Goal: Information Seeking & Learning: Learn about a topic

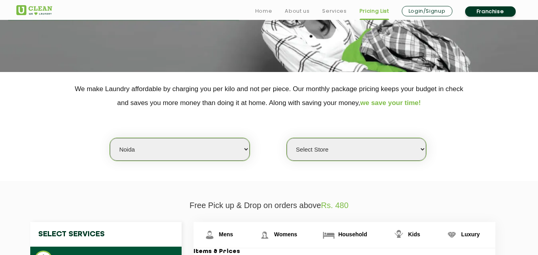
scroll to position [120, 0]
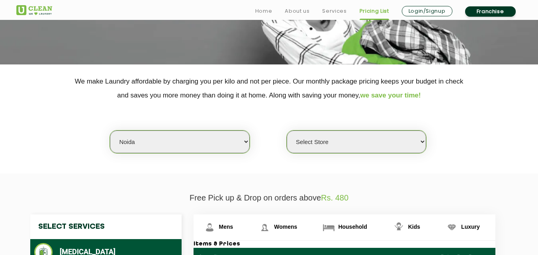
click at [157, 142] on select "Select city [GEOGRAPHIC_DATA] [GEOGRAPHIC_DATA] [GEOGRAPHIC_DATA] [GEOGRAPHIC_D…" at bounding box center [179, 142] width 139 height 23
select select "178"
click at [110, 131] on select "Select city [GEOGRAPHIC_DATA] [GEOGRAPHIC_DATA] [GEOGRAPHIC_DATA] [GEOGRAPHIC_D…" at bounding box center [179, 142] width 139 height 23
select select "0"
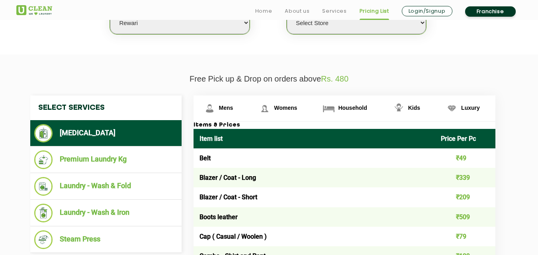
scroll to position [239, 0]
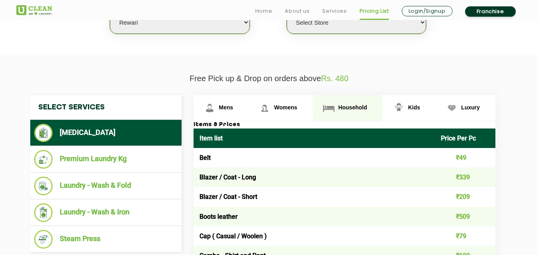
click at [349, 110] on span "Household" at bounding box center [352, 107] width 29 height 6
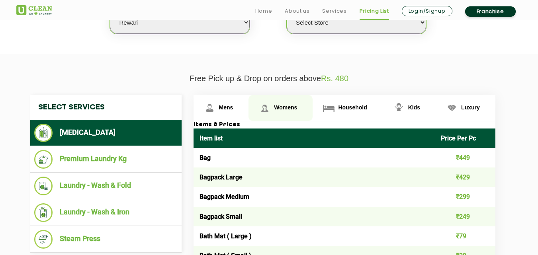
click at [279, 106] on span "Womens" at bounding box center [285, 107] width 23 height 6
click at [281, 106] on span "Womens" at bounding box center [285, 107] width 23 height 6
click at [281, 107] on span "Womens" at bounding box center [285, 107] width 23 height 6
click at [281, 109] on span "Womens" at bounding box center [285, 107] width 23 height 6
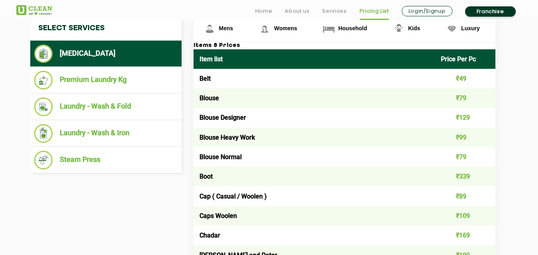
scroll to position [319, 0]
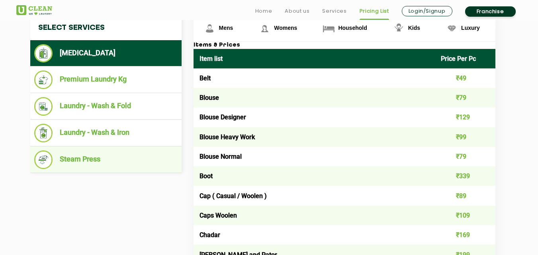
click at [97, 161] on li "Steam Press" at bounding box center [105, 160] width 143 height 19
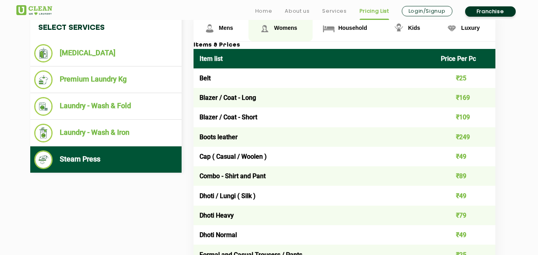
click at [287, 32] on link "Womens" at bounding box center [281, 29] width 64 height 26
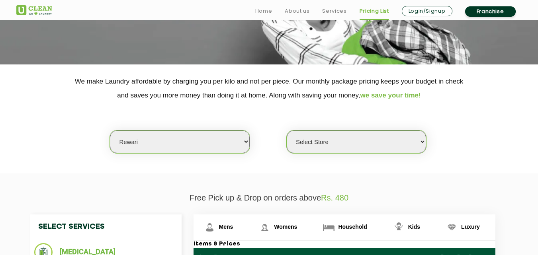
scroll to position [239, 0]
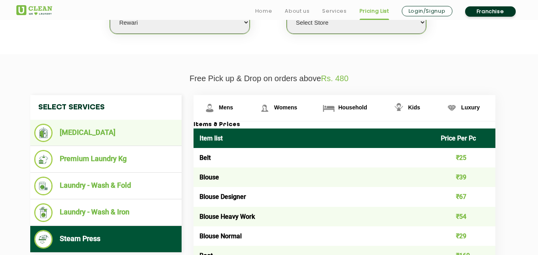
click at [93, 126] on li "[MEDICAL_DATA]" at bounding box center [105, 133] width 143 height 18
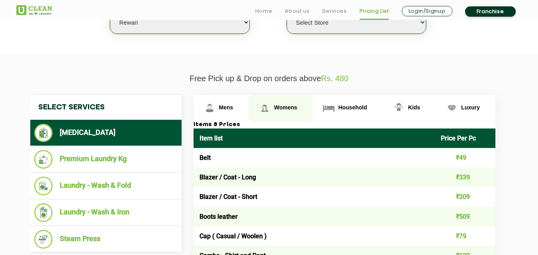
click at [281, 103] on link "Womens" at bounding box center [281, 108] width 64 height 26
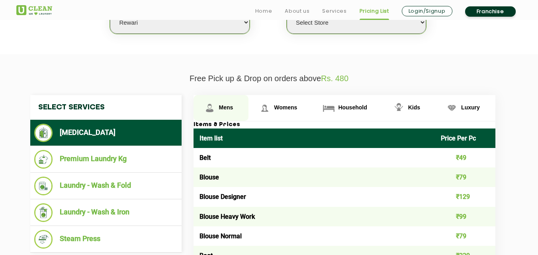
click at [227, 98] on link "Mens" at bounding box center [221, 108] width 55 height 26
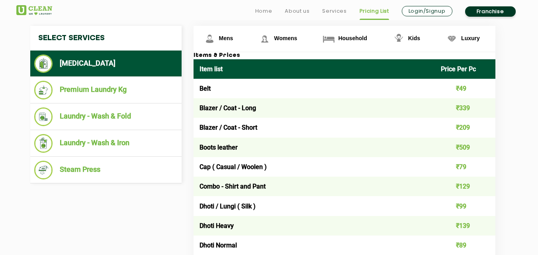
scroll to position [319, 0]
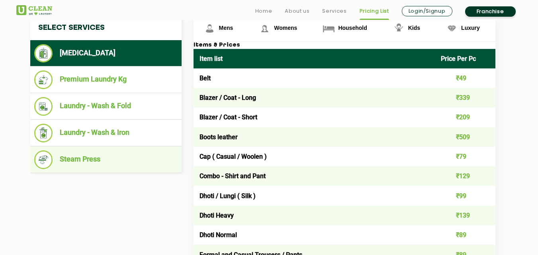
click at [85, 165] on li "Steam Press" at bounding box center [105, 160] width 143 height 19
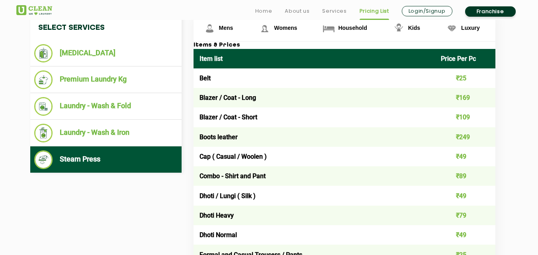
click at [85, 163] on li "Steam Press" at bounding box center [105, 160] width 143 height 19
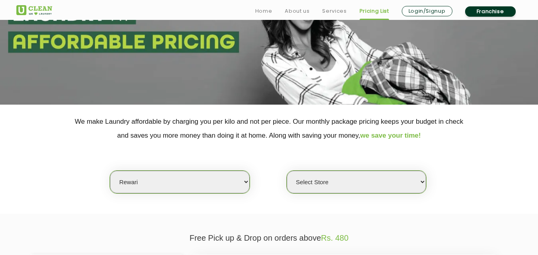
scroll to position [80, 0]
click at [159, 184] on select "Select city [GEOGRAPHIC_DATA] [GEOGRAPHIC_DATA] [GEOGRAPHIC_DATA] [GEOGRAPHIC_D…" at bounding box center [179, 182] width 139 height 23
click at [51, 205] on section "We make Laundry affordable by charging you per kilo and not per piece. Our mont…" at bounding box center [269, 158] width 538 height 109
click at [147, 184] on select "Select city [GEOGRAPHIC_DATA] [GEOGRAPHIC_DATA] [GEOGRAPHIC_DATA] [GEOGRAPHIC_D…" at bounding box center [179, 182] width 139 height 23
select select "2"
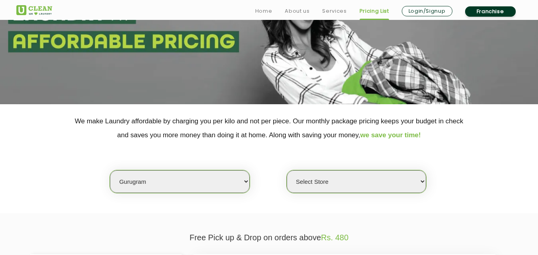
click at [110, 171] on select "Select city [GEOGRAPHIC_DATA] [GEOGRAPHIC_DATA] [GEOGRAPHIC_DATA] [GEOGRAPHIC_D…" at bounding box center [179, 182] width 139 height 23
select select "0"
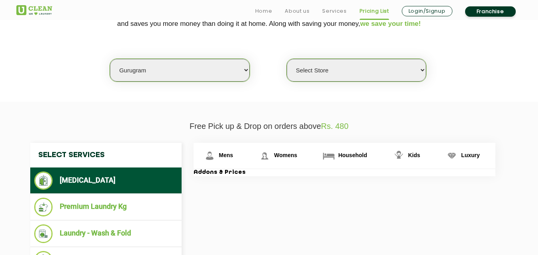
scroll to position [239, 0]
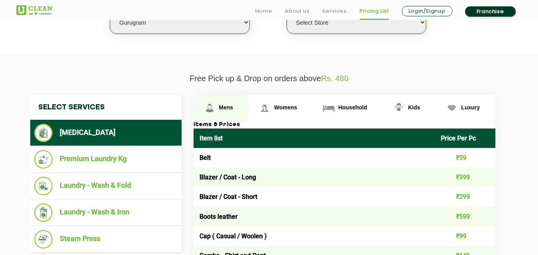
click at [226, 105] on span "Mens" at bounding box center [226, 107] width 14 height 6
click at [230, 107] on span "Mens" at bounding box center [226, 107] width 14 height 6
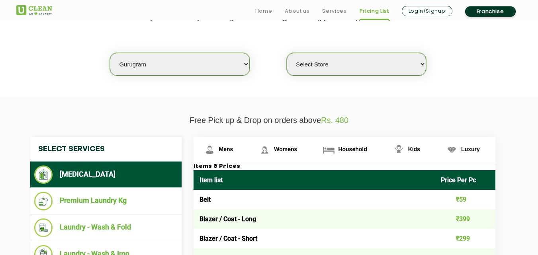
scroll to position [199, 0]
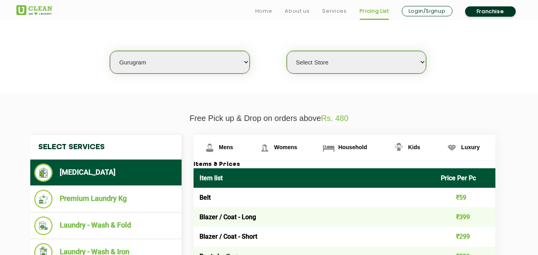
click at [169, 69] on select "Select city [GEOGRAPHIC_DATA] [GEOGRAPHIC_DATA] [GEOGRAPHIC_DATA] [GEOGRAPHIC_D…" at bounding box center [179, 62] width 139 height 23
select select "47"
click at [110, 51] on select "Select city [GEOGRAPHIC_DATA] [GEOGRAPHIC_DATA] [GEOGRAPHIC_DATA] [GEOGRAPHIC_D…" at bounding box center [179, 62] width 139 height 23
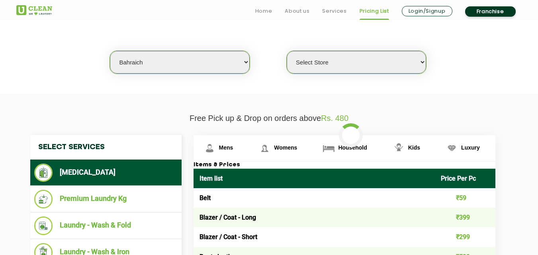
select select "0"
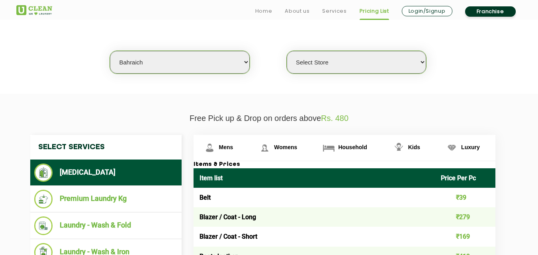
click at [159, 61] on select "Select city [GEOGRAPHIC_DATA] [GEOGRAPHIC_DATA] [GEOGRAPHIC_DATA] [GEOGRAPHIC_D…" at bounding box center [179, 62] width 139 height 23
select select "6"
click at [110, 51] on select "Select city [GEOGRAPHIC_DATA] [GEOGRAPHIC_DATA] [GEOGRAPHIC_DATA] [GEOGRAPHIC_D…" at bounding box center [179, 62] width 139 height 23
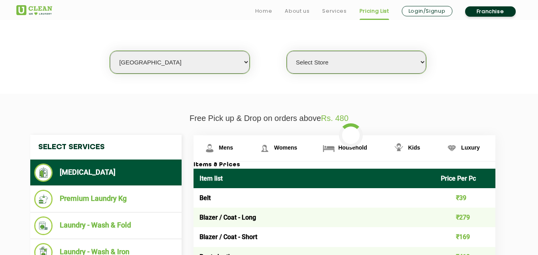
select select "0"
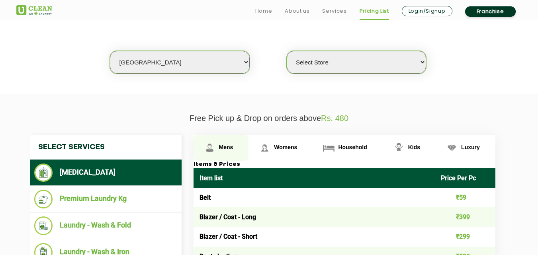
click at [217, 149] on link "Mens" at bounding box center [221, 148] width 55 height 26
click at [229, 147] on span "Mens" at bounding box center [226, 147] width 14 height 6
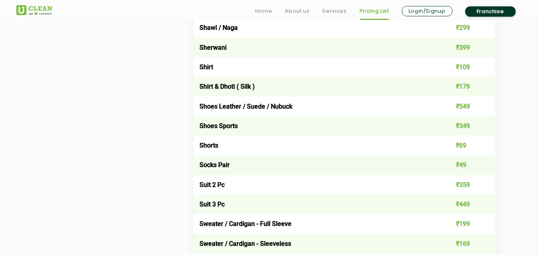
scroll to position [1156, 0]
